Goal: Find specific page/section: Find specific page/section

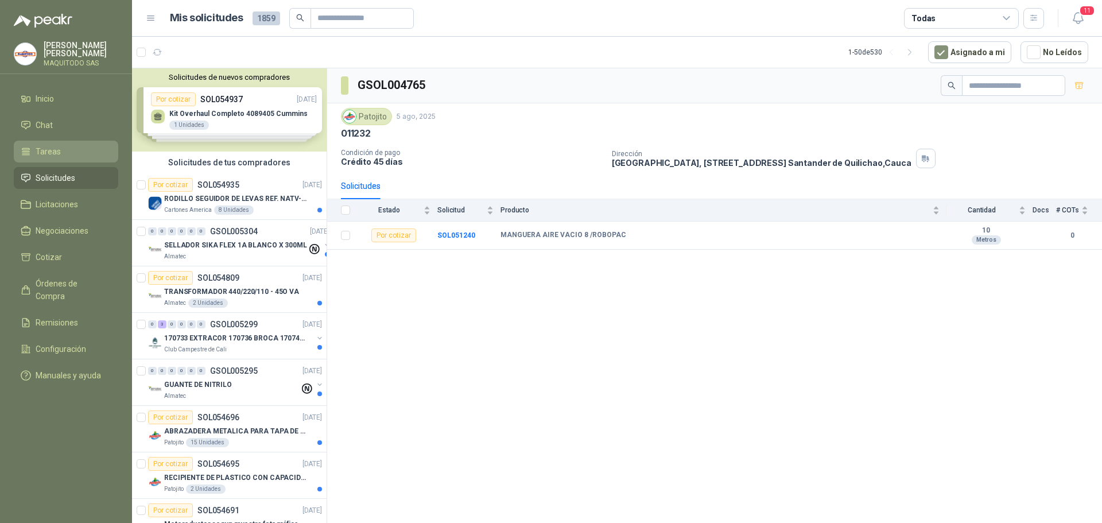
click at [63, 157] on link "Tareas" at bounding box center [66, 152] width 105 height 22
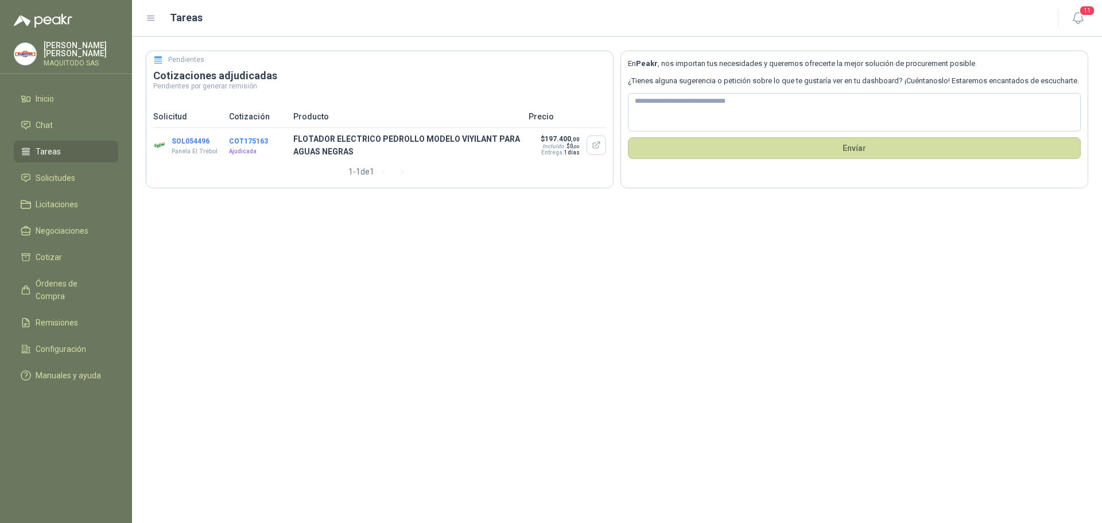
click at [262, 142] on button "COT175163" at bounding box center [248, 141] width 39 height 8
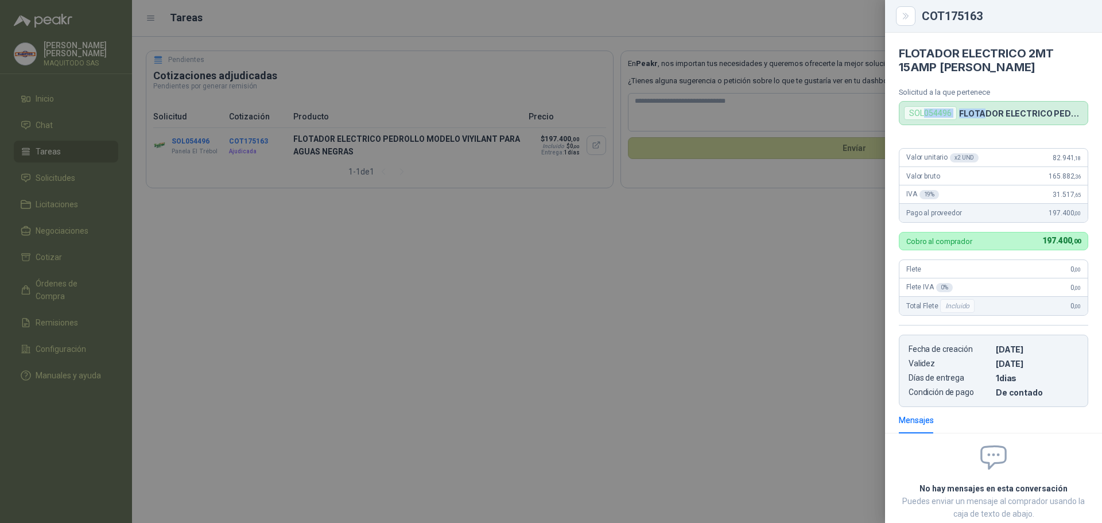
drag, startPoint x: 924, startPoint y: 114, endPoint x: 981, endPoint y: 111, distance: 57.5
click at [981, 111] on div "SOL054496 FLOTADOR ELECTRICO PEDROLLO MODELO VIYILANT PARA AGUAS NEGRAS" at bounding box center [993, 113] width 189 height 24
click at [698, 187] on div at bounding box center [551, 261] width 1102 height 523
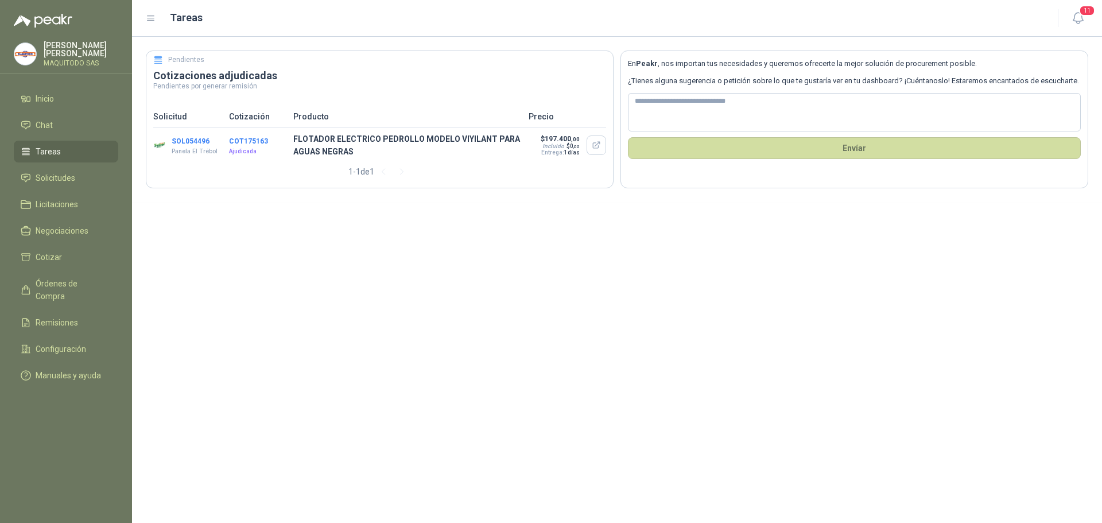
click at [201, 139] on button "SOL054496" at bounding box center [191, 141] width 38 height 8
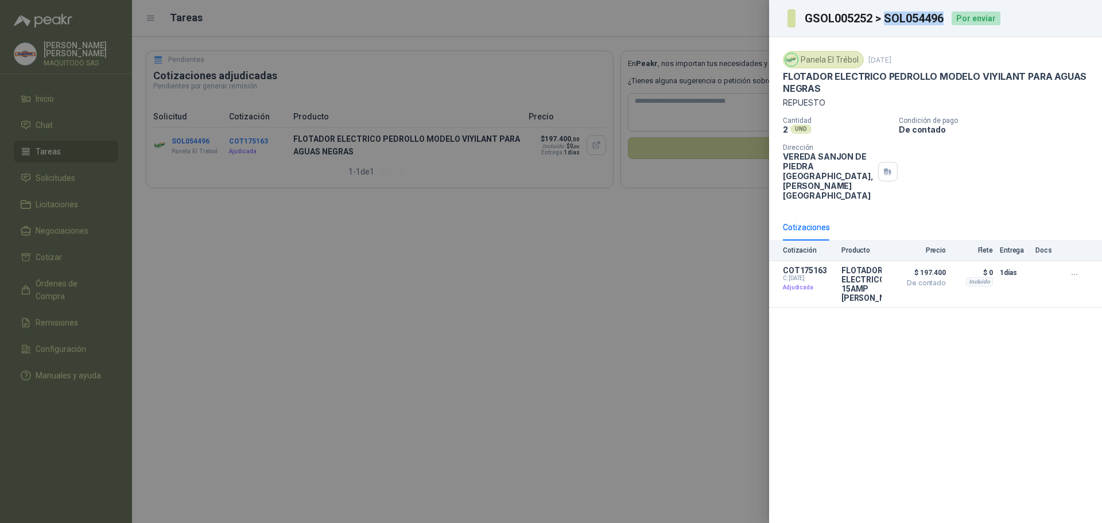
drag, startPoint x: 946, startPoint y: 18, endPoint x: 885, endPoint y: 14, distance: 60.5
click at [885, 14] on h3 "GSOL005252 > SOL054496" at bounding box center [875, 18] width 140 height 11
copy h3 "SOL054496"
drag, startPoint x: 564, startPoint y: 283, endPoint x: 574, endPoint y: 275, distance: 12.3
click at [566, 281] on div at bounding box center [551, 261] width 1102 height 523
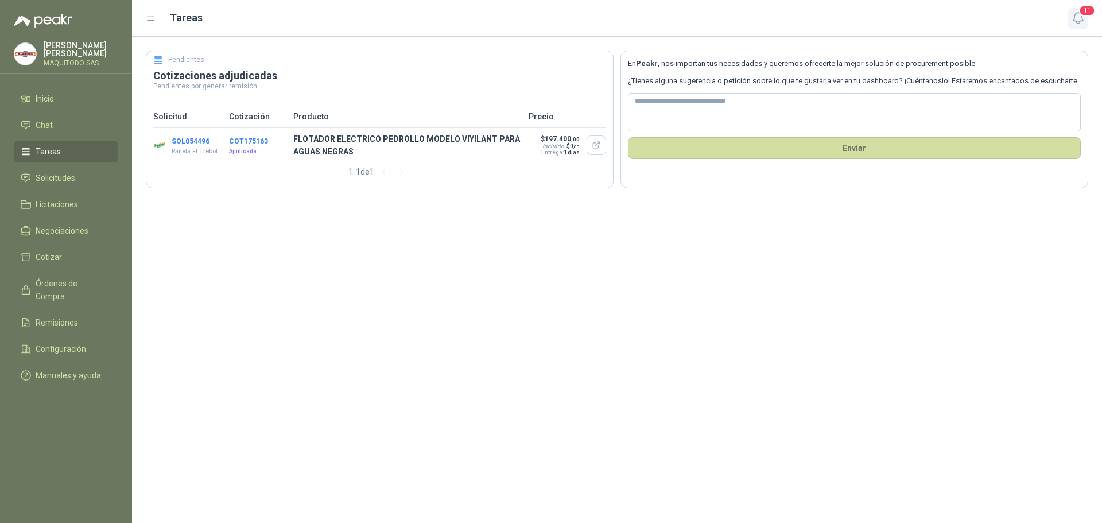
click at [1078, 13] on icon "button" at bounding box center [1078, 18] width 14 height 14
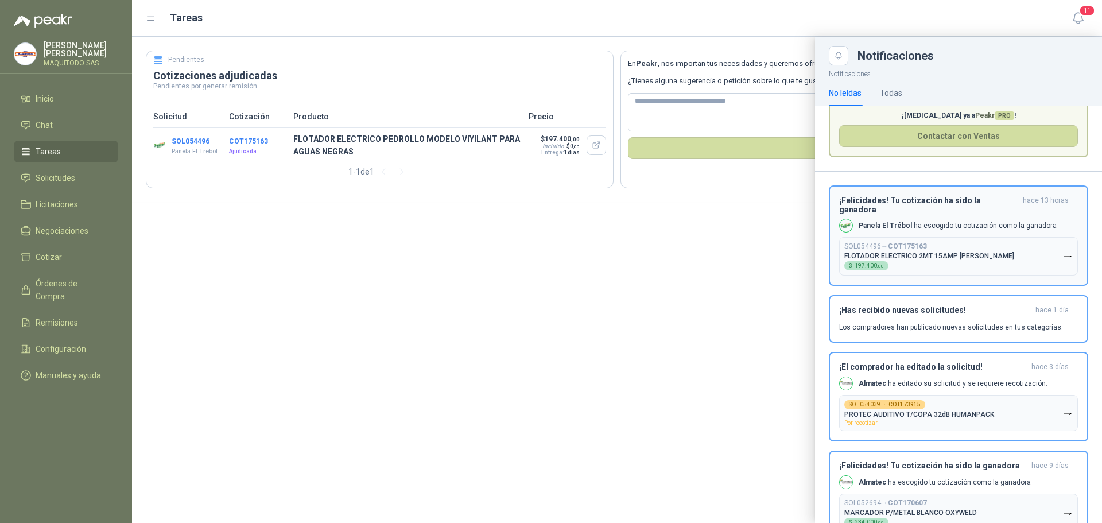
scroll to position [115, 0]
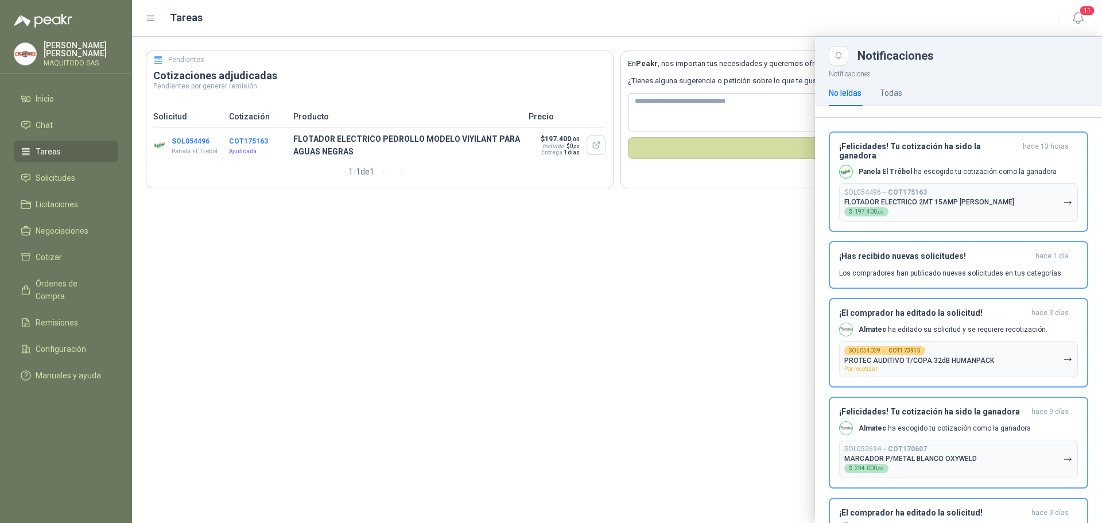
click at [640, 328] on div at bounding box center [617, 280] width 970 height 486
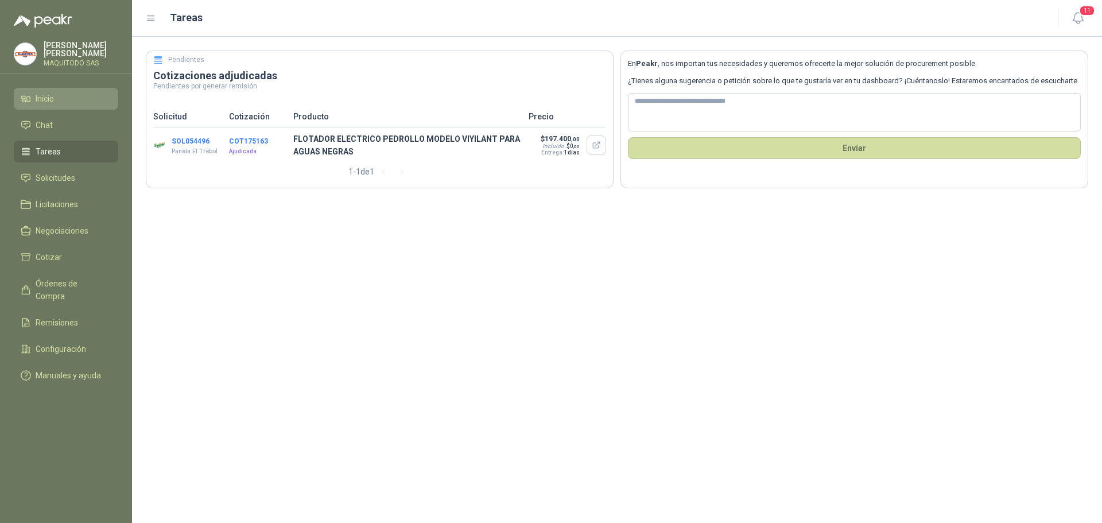
click at [64, 93] on li "Inicio" at bounding box center [66, 98] width 91 height 13
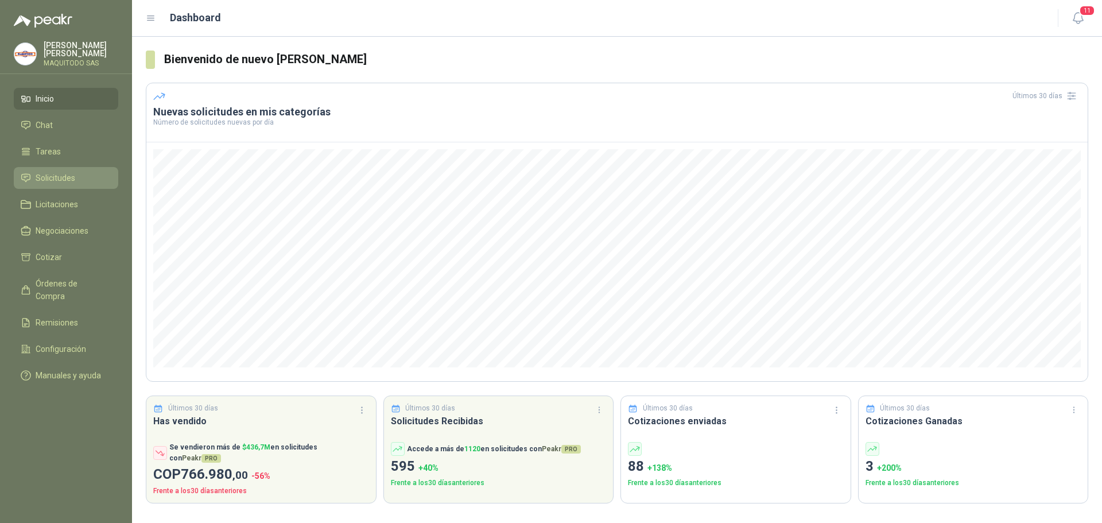
click at [67, 179] on span "Solicitudes" at bounding box center [56, 178] width 40 height 13
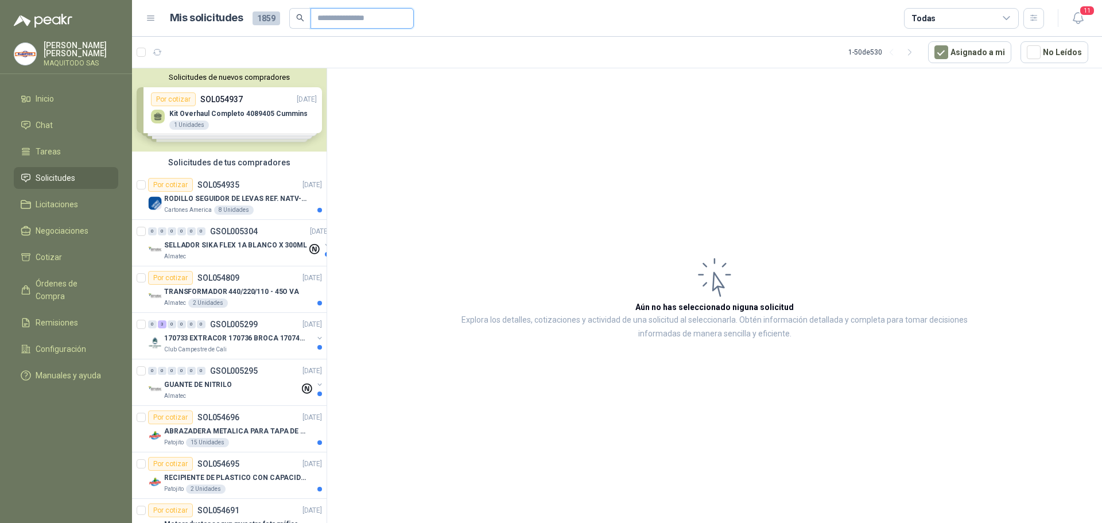
paste input "*********"
type input "*********"
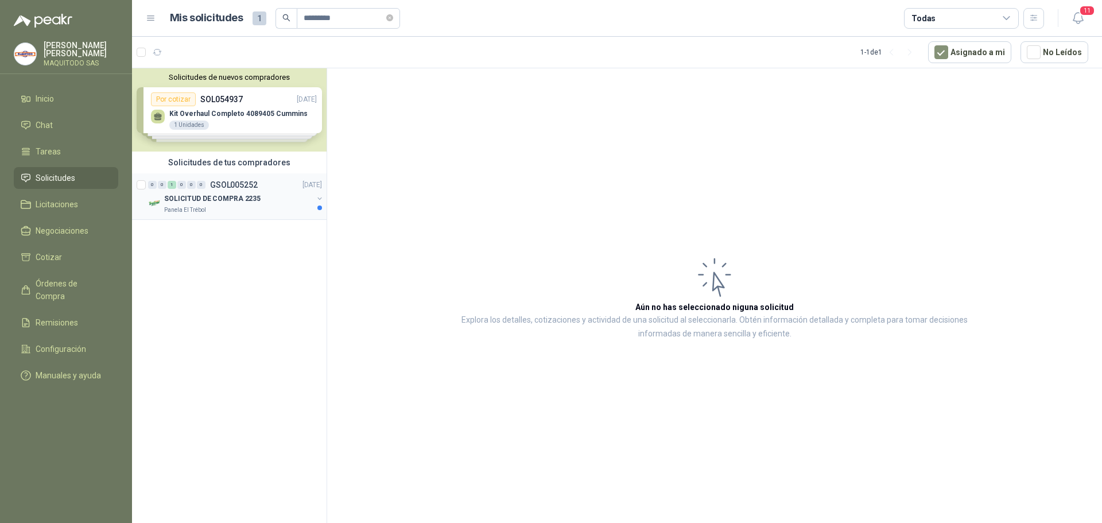
click at [232, 199] on p "SOLICITUD DE COMPRA 2235" at bounding box center [212, 199] width 96 height 11
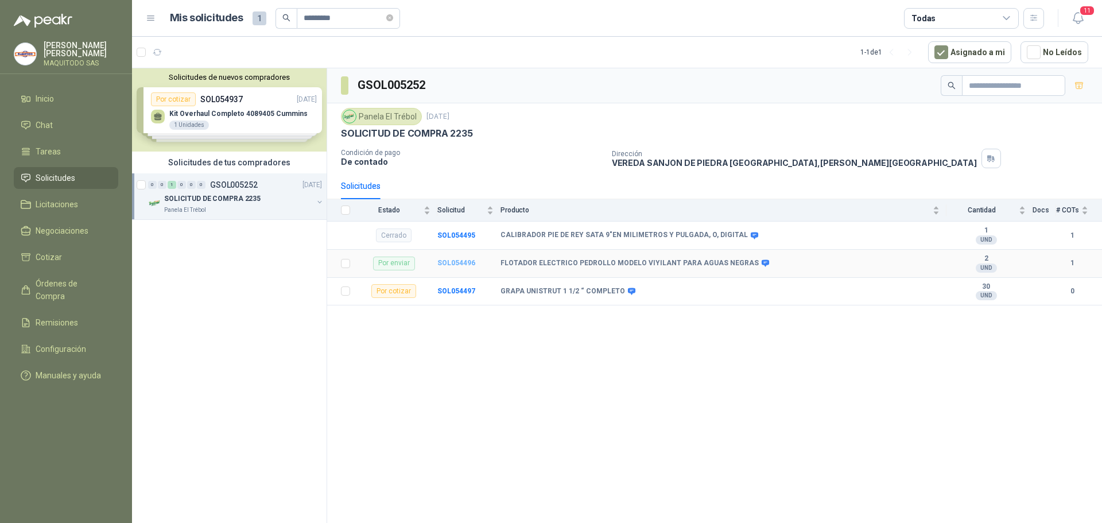
click at [468, 264] on b "SOL054496" at bounding box center [457, 263] width 38 height 8
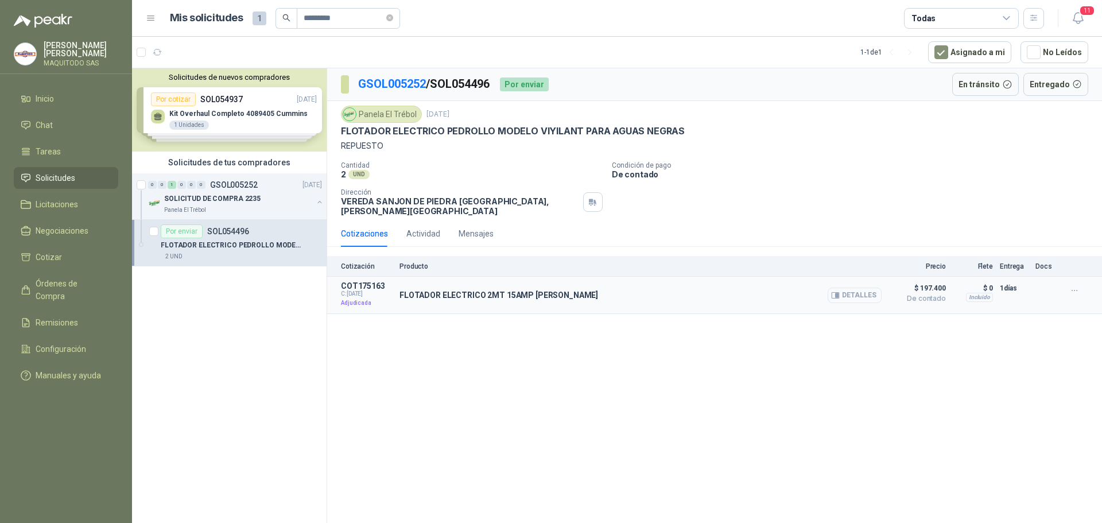
click at [849, 291] on button "Detalles" at bounding box center [855, 296] width 54 height 16
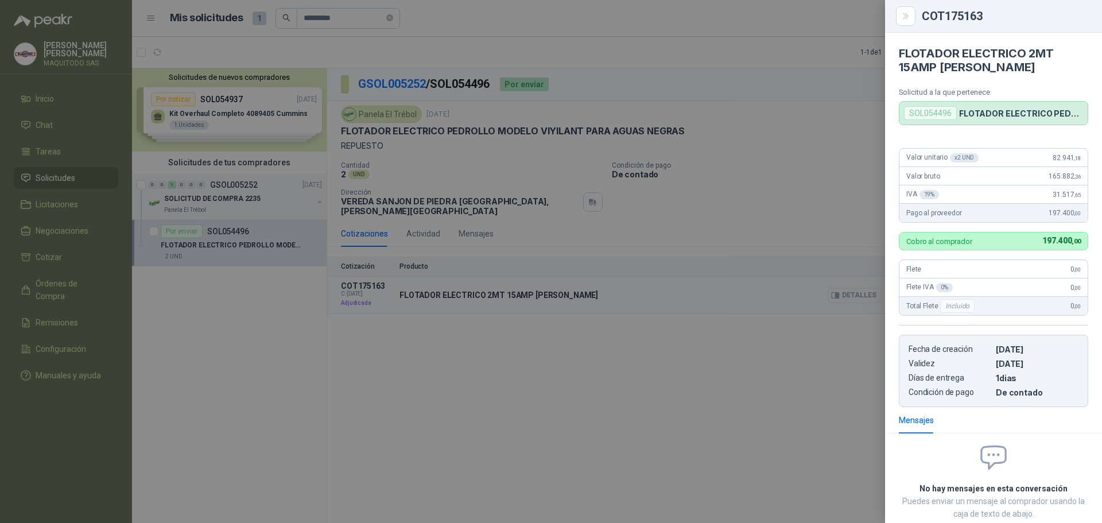
scroll to position [69, 0]
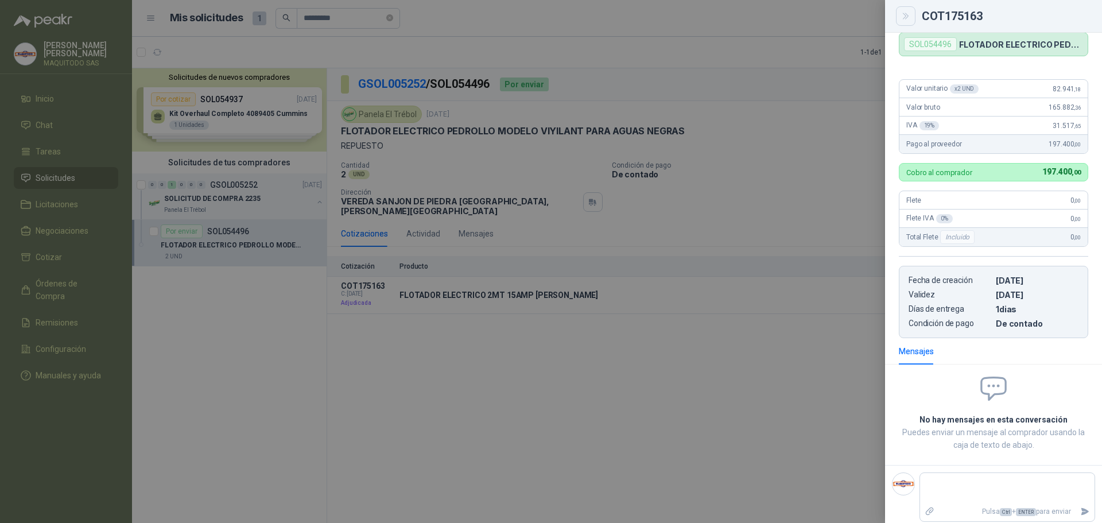
click at [903, 20] on icon "Close" at bounding box center [907, 16] width 10 height 10
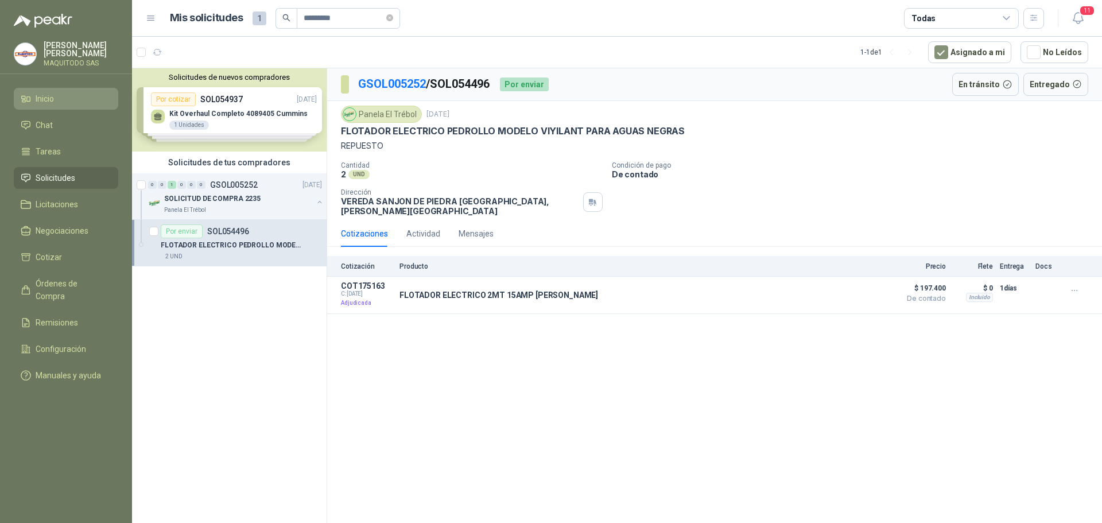
click at [49, 101] on span "Inicio" at bounding box center [45, 98] width 18 height 13
